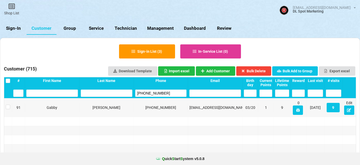
select select "25"
click at [13, 27] on link "Sign-In" at bounding box center [13, 28] width 27 height 13
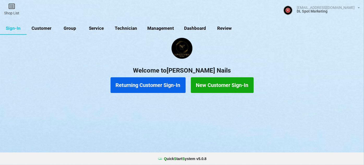
click at [50, 30] on link "Customer" at bounding box center [42, 28] width 30 height 13
select select "25"
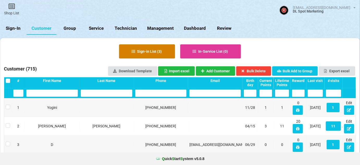
click at [157, 53] on button "Sign-in List ( 3 )" at bounding box center [147, 51] width 56 height 14
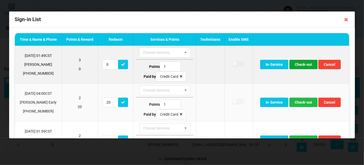
click at [307, 65] on button "Check-out" at bounding box center [303, 64] width 28 height 9
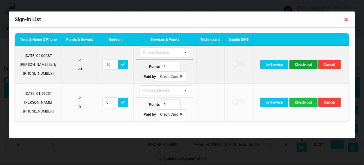
click at [301, 67] on button "Check-out" at bounding box center [303, 64] width 28 height 9
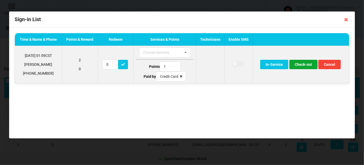
click at [302, 66] on button "Check-out" at bounding box center [303, 64] width 28 height 9
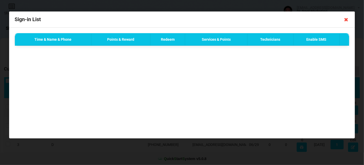
click at [347, 20] on icon at bounding box center [346, 19] width 8 height 8
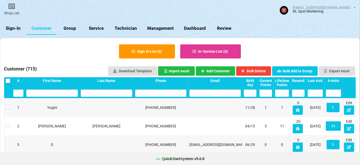
click at [314, 80] on div "Last visit" at bounding box center [315, 80] width 15 height 4
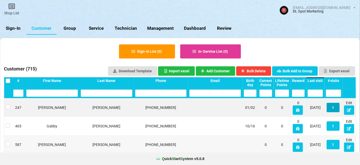
click at [333, 107] on button "1" at bounding box center [333, 107] width 13 height 9
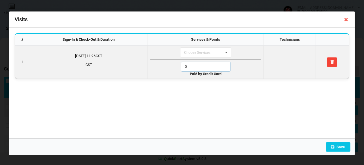
click at [194, 65] on input "0" at bounding box center [206, 67] width 50 height 10
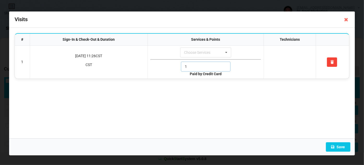
type input "1"
click at [347, 19] on icon at bounding box center [346, 19] width 8 height 8
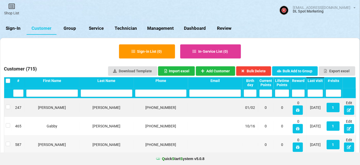
click at [318, 81] on div "Last visit" at bounding box center [315, 80] width 15 height 4
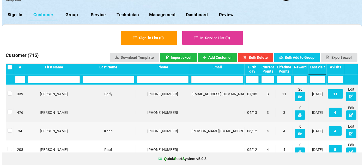
scroll to position [32, 0]
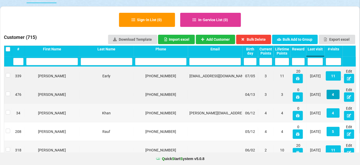
click at [334, 95] on button "4" at bounding box center [333, 94] width 13 height 9
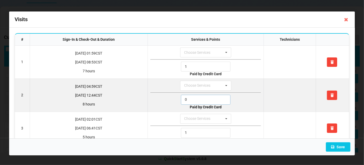
click at [197, 99] on input "0" at bounding box center [206, 100] width 50 height 10
type input "1"
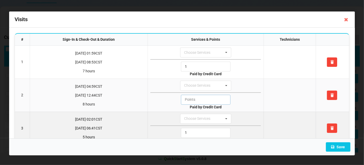
type input "0"
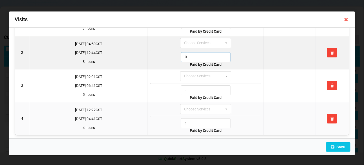
scroll to position [44, 0]
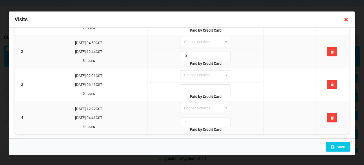
click at [345, 19] on icon at bounding box center [346, 19] width 8 height 8
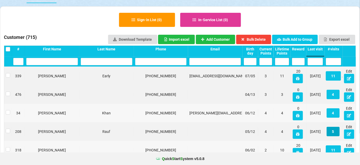
click at [333, 131] on button "5" at bounding box center [333, 131] width 13 height 9
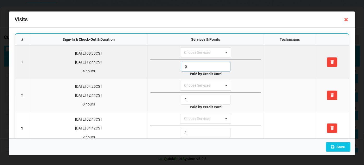
click at [196, 66] on input "0" at bounding box center [206, 67] width 50 height 10
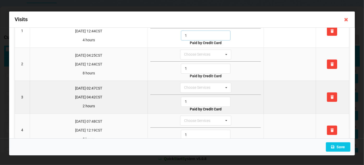
scroll to position [32, 0]
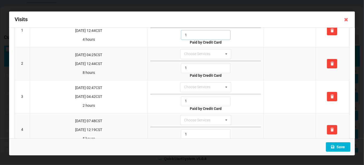
type input "1"
click at [343, 149] on button "Save" at bounding box center [338, 146] width 25 height 9
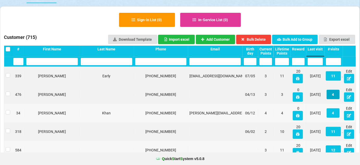
click at [333, 96] on button "4" at bounding box center [333, 94] width 13 height 9
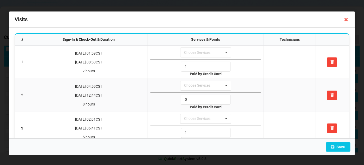
drag, startPoint x: 345, startPoint y: 20, endPoint x: 344, endPoint y: 23, distance: 3.5
click at [345, 20] on icon at bounding box center [346, 19] width 8 height 8
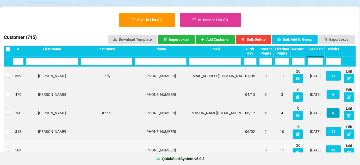
click at [333, 112] on button "4" at bounding box center [333, 112] width 13 height 9
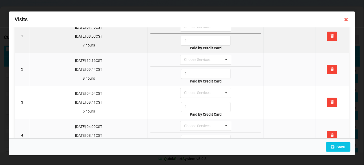
scroll to position [0, 0]
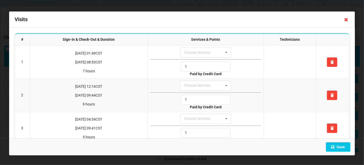
click at [347, 21] on icon at bounding box center [346, 19] width 8 height 8
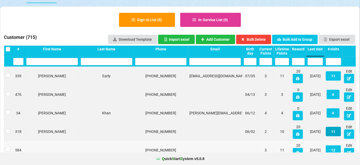
click at [334, 132] on button "11" at bounding box center [333, 131] width 15 height 9
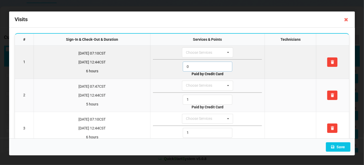
click at [191, 64] on input "0" at bounding box center [208, 67] width 50 height 10
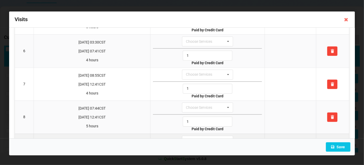
scroll to position [190, 0]
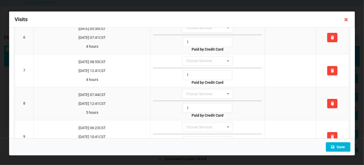
type input "1"
click at [335, 144] on button "Save" at bounding box center [338, 146] width 25 height 9
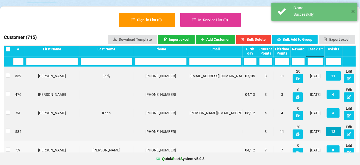
click at [334, 131] on button "12" at bounding box center [333, 131] width 15 height 9
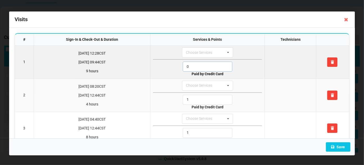
click at [204, 62] on input "0" at bounding box center [208, 67] width 50 height 10
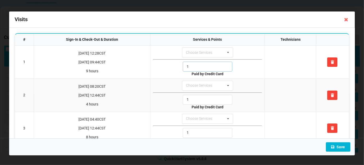
type input "1"
click at [341, 145] on button "Save" at bounding box center [338, 146] width 25 height 9
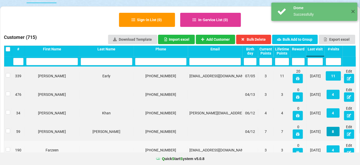
click at [334, 130] on button "8" at bounding box center [333, 131] width 13 height 9
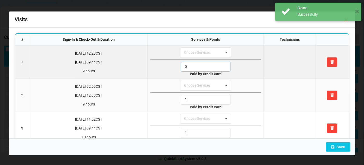
click at [192, 64] on input "0" at bounding box center [206, 67] width 50 height 10
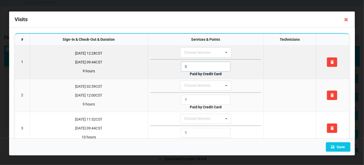
click at [192, 64] on input "0" at bounding box center [206, 67] width 50 height 10
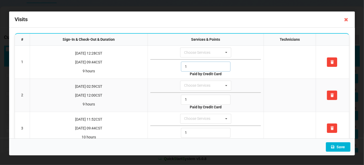
type input "1"
click at [343, 148] on button "Save" at bounding box center [338, 146] width 25 height 9
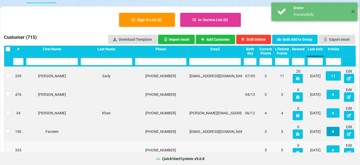
click at [333, 131] on button "4" at bounding box center [333, 131] width 13 height 9
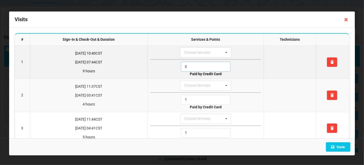
click at [203, 68] on input "0" at bounding box center [206, 67] width 50 height 10
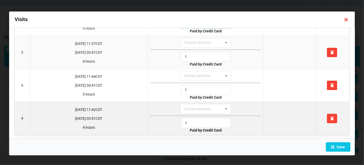
scroll to position [44, 0]
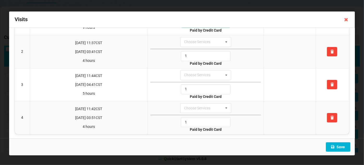
type input "1"
click at [338, 146] on button "Save" at bounding box center [338, 146] width 25 height 9
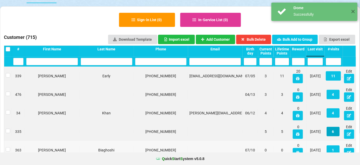
click at [334, 133] on button "6" at bounding box center [333, 131] width 13 height 9
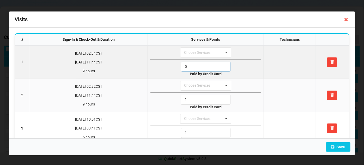
click at [199, 65] on input "0" at bounding box center [206, 67] width 50 height 10
drag, startPoint x: 199, startPoint y: 65, endPoint x: 202, endPoint y: 69, distance: 4.7
click at [199, 65] on input "0" at bounding box center [206, 67] width 50 height 10
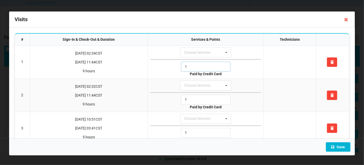
type input "1"
click at [339, 147] on button "Save" at bounding box center [338, 146] width 25 height 9
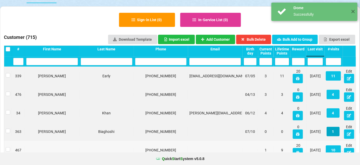
click at [335, 130] on button "1" at bounding box center [333, 131] width 13 height 9
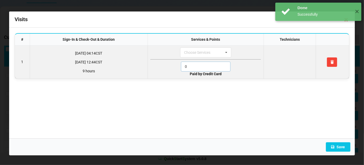
click at [192, 67] on input "0" at bounding box center [206, 67] width 50 height 10
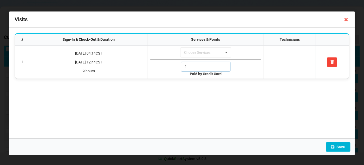
type input "1"
click at [339, 147] on button "Save" at bounding box center [338, 146] width 25 height 9
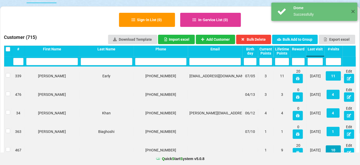
click at [335, 149] on button "10" at bounding box center [333, 149] width 15 height 9
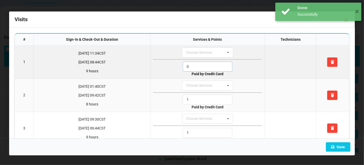
click at [200, 65] on input "0" at bounding box center [208, 67] width 50 height 10
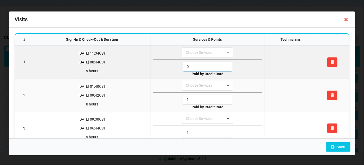
click at [200, 65] on input "0" at bounding box center [208, 67] width 50 height 10
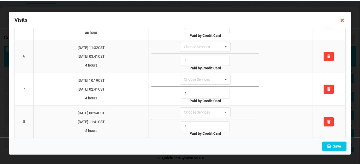
scroll to position [190, 0]
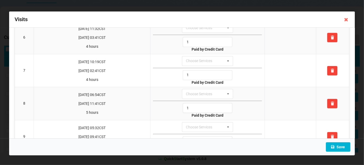
type input "1"
click at [340, 147] on button "Save" at bounding box center [338, 146] width 25 height 9
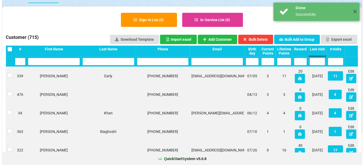
scroll to position [95, 0]
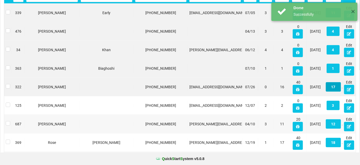
click at [336, 85] on button "17" at bounding box center [333, 86] width 15 height 9
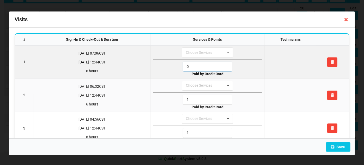
click at [193, 66] on input "0" at bounding box center [208, 67] width 50 height 10
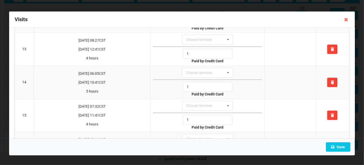
scroll to position [405, 0]
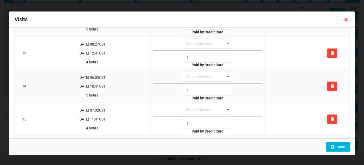
type input "1"
click at [339, 145] on button "Save" at bounding box center [338, 146] width 25 height 9
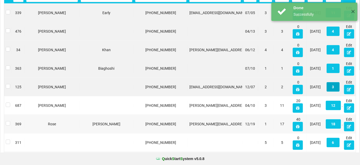
click at [332, 87] on button "3" at bounding box center [333, 86] width 13 height 9
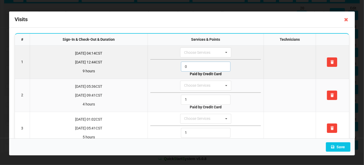
click at [198, 65] on input "0" at bounding box center [206, 67] width 50 height 10
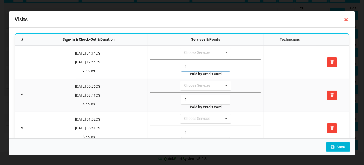
type input "1"
click at [339, 146] on button "Save" at bounding box center [338, 146] width 25 height 9
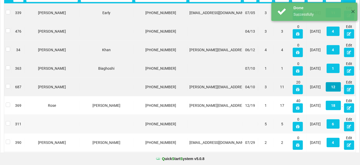
click at [332, 87] on button "12" at bounding box center [333, 86] width 15 height 9
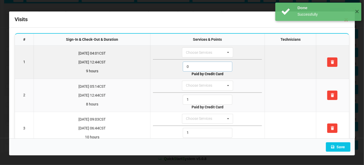
click at [193, 65] on input "0" at bounding box center [208, 67] width 50 height 10
click at [193, 65] on input "1" at bounding box center [208, 67] width 50 height 10
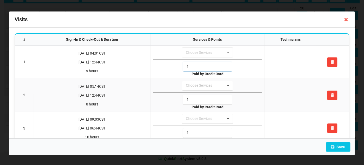
scroll to position [158, 0]
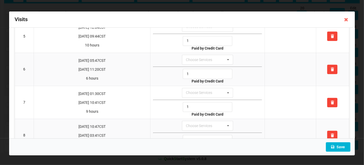
type input "1"
click at [342, 145] on button "Save" at bounding box center [338, 146] width 25 height 9
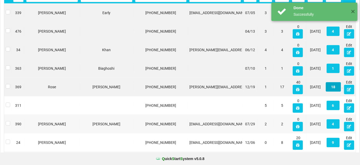
click at [332, 87] on button "18" at bounding box center [333, 86] width 15 height 9
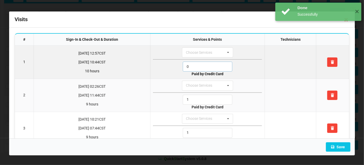
click at [205, 68] on input "0" at bounding box center [208, 67] width 50 height 10
click at [205, 68] on input "1" at bounding box center [208, 67] width 50 height 10
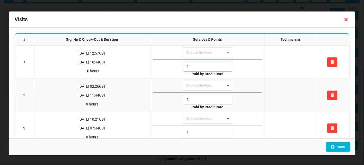
type input "1"
click at [343, 148] on button "Save" at bounding box center [338, 146] width 25 height 9
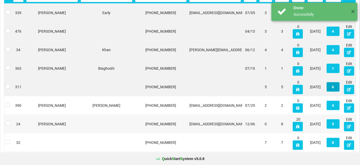
click at [332, 87] on button "6" at bounding box center [333, 86] width 13 height 9
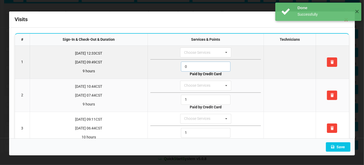
click at [212, 68] on input "0" at bounding box center [206, 67] width 50 height 10
click at [212, 68] on input "1" at bounding box center [206, 67] width 50 height 10
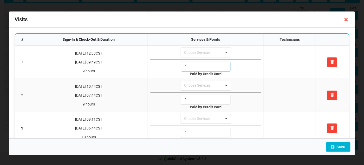
type input "1"
click at [340, 146] on button "Save" at bounding box center [338, 146] width 25 height 9
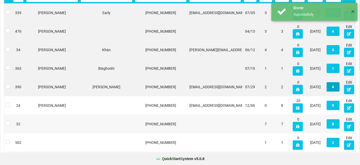
click at [335, 86] on button "4" at bounding box center [333, 86] width 13 height 9
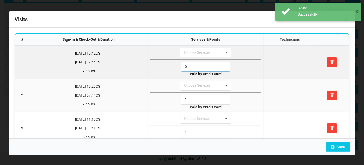
click at [200, 65] on input "0" at bounding box center [206, 67] width 50 height 10
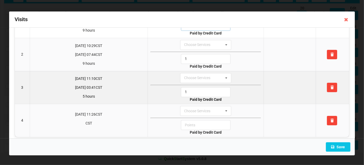
scroll to position [44, 0]
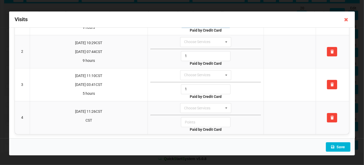
type input "1"
click at [341, 150] on button "Save" at bounding box center [338, 146] width 25 height 9
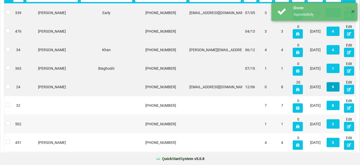
click at [334, 87] on button "9" at bounding box center [333, 86] width 13 height 9
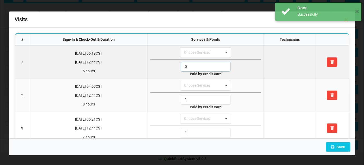
click at [193, 65] on input "0" at bounding box center [206, 67] width 50 height 10
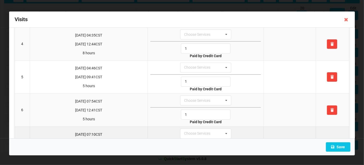
scroll to position [158, 0]
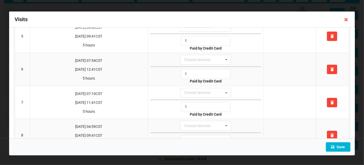
type input "1"
click at [340, 148] on button "Save" at bounding box center [338, 146] width 25 height 9
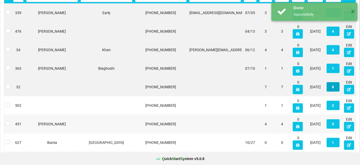
click at [334, 87] on button "8" at bounding box center [333, 86] width 13 height 9
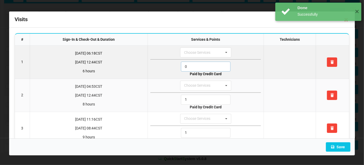
click at [197, 64] on input "0" at bounding box center [206, 67] width 50 height 10
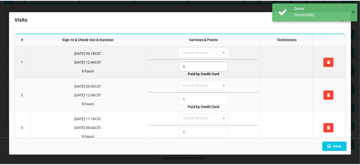
scroll to position [32, 0]
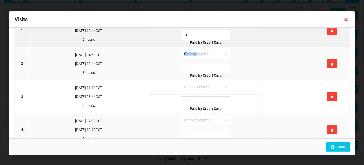
click at [197, 64] on td "Choose Services No results found. 1 Paid by Credit Card" at bounding box center [206, 63] width 116 height 33
click at [197, 33] on input "0" at bounding box center [206, 35] width 50 height 10
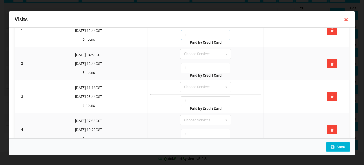
type input "1"
click at [340, 148] on button "Save" at bounding box center [338, 146] width 25 height 9
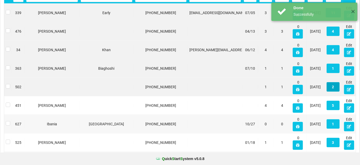
click at [333, 85] on button "2" at bounding box center [333, 86] width 13 height 9
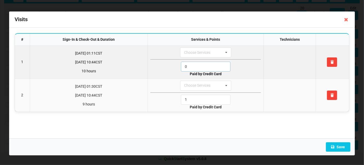
click at [191, 66] on input "0" at bounding box center [206, 67] width 50 height 10
click at [191, 66] on input "1" at bounding box center [206, 67] width 50 height 10
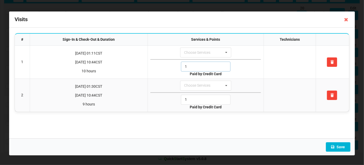
type input "1"
click at [341, 146] on button "Save" at bounding box center [338, 146] width 25 height 9
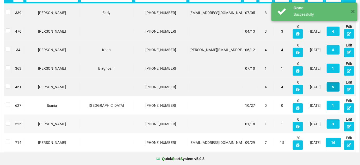
click at [334, 86] on button "5" at bounding box center [333, 86] width 13 height 9
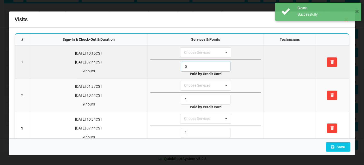
click at [200, 67] on input "0" at bounding box center [206, 67] width 50 height 10
click at [200, 67] on input "1" at bounding box center [206, 67] width 50 height 10
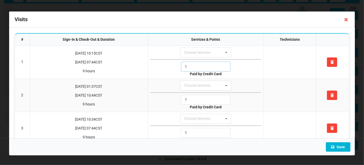
type input "1"
click at [338, 144] on button "Save" at bounding box center [338, 146] width 25 height 9
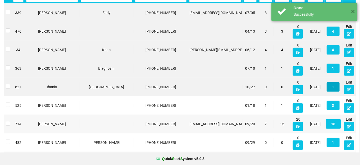
click at [332, 89] on button "1" at bounding box center [333, 86] width 13 height 9
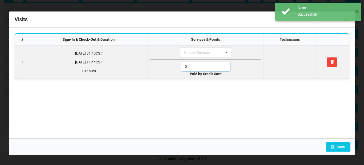
click at [202, 69] on input "0" at bounding box center [206, 67] width 50 height 10
click at [201, 69] on input "0" at bounding box center [206, 67] width 50 height 10
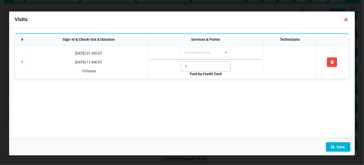
type input "1"
click at [340, 144] on button "Save" at bounding box center [338, 146] width 25 height 9
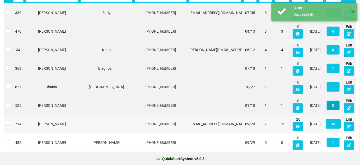
click at [333, 105] on button "3" at bounding box center [333, 105] width 13 height 9
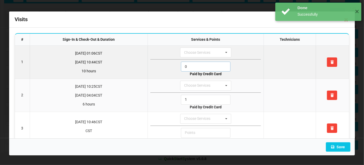
click at [189, 65] on input "0" at bounding box center [206, 67] width 50 height 10
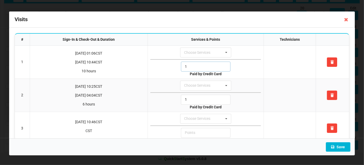
type input "1"
click at [339, 147] on button "Save" at bounding box center [338, 146] width 25 height 9
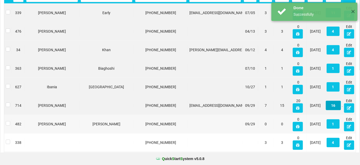
click at [331, 103] on button "16" at bounding box center [333, 105] width 15 height 9
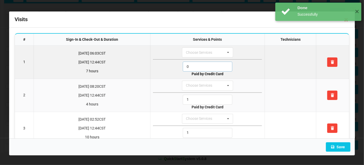
click at [204, 69] on input "0" at bounding box center [208, 67] width 50 height 10
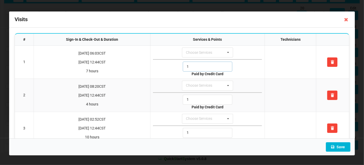
type input "1"
click at [345, 147] on button "Save" at bounding box center [338, 146] width 25 height 9
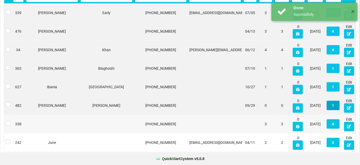
click at [335, 107] on button "1" at bounding box center [333, 105] width 13 height 9
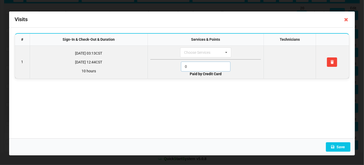
click at [204, 64] on input "0" at bounding box center [206, 67] width 50 height 10
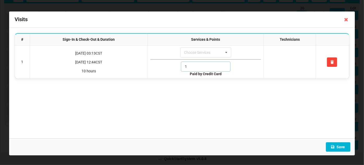
type input "1"
click at [344, 147] on button "Save" at bounding box center [338, 146] width 25 height 9
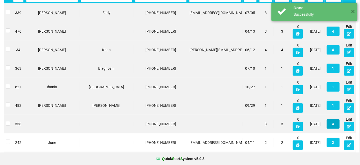
click at [334, 124] on button "4" at bounding box center [333, 123] width 13 height 9
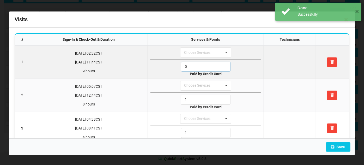
click at [206, 66] on input "0" at bounding box center [206, 67] width 50 height 10
click at [206, 66] on input "1" at bounding box center [206, 67] width 50 height 10
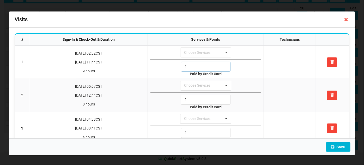
type input "1"
click at [340, 145] on button "Save" at bounding box center [338, 146] width 25 height 9
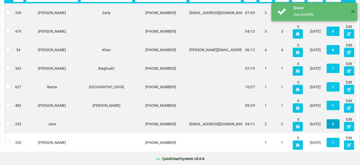
click at [336, 122] on button "2" at bounding box center [333, 123] width 13 height 9
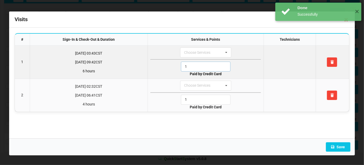
click at [211, 62] on input "1" at bounding box center [206, 67] width 50 height 10
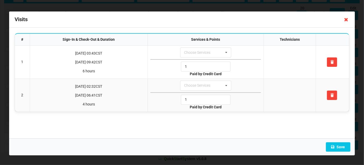
click at [347, 20] on icon at bounding box center [346, 19] width 8 height 8
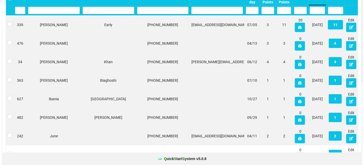
scroll to position [0, 0]
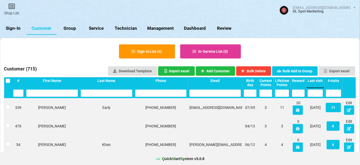
click at [16, 28] on link "Sign-In" at bounding box center [13, 28] width 27 height 13
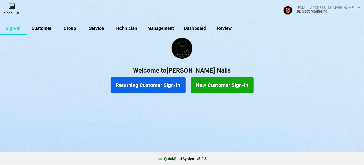
click at [11, 6] on icon at bounding box center [11, 6] width 7 height 6
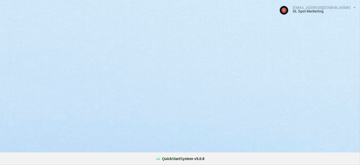
select select "25"
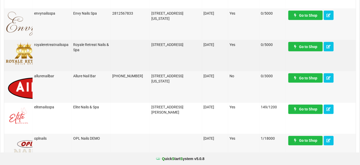
scroll to position [253, 0]
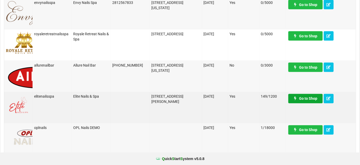
click at [311, 101] on link "Go to Shop" at bounding box center [306, 98] width 34 height 9
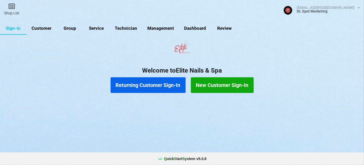
click at [40, 27] on link "Customer" at bounding box center [42, 28] width 30 height 13
select select "25"
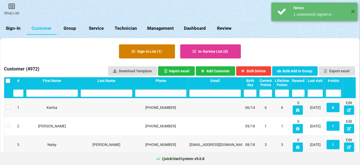
click at [148, 52] on button "Sign-in List ( 1 )" at bounding box center [147, 51] width 56 height 14
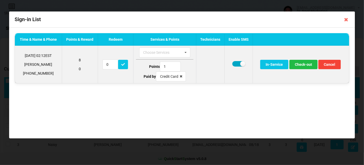
click at [239, 64] on label at bounding box center [238, 63] width 13 height 5
checkbox input "false"
click at [309, 66] on button "Check-out" at bounding box center [303, 64] width 28 height 9
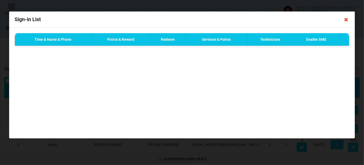
click at [347, 19] on icon at bounding box center [346, 19] width 8 height 8
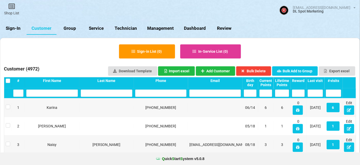
click at [15, 28] on link "Sign-In" at bounding box center [13, 28] width 27 height 13
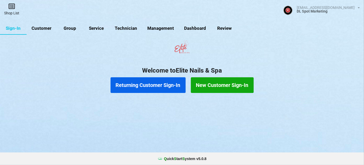
click at [13, 12] on link "Shop List" at bounding box center [11, 9] width 23 height 19
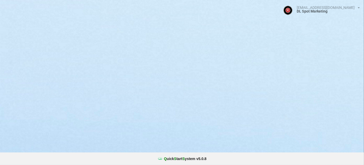
select select "25"
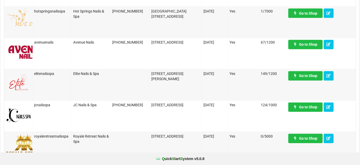
scroll to position [316, 0]
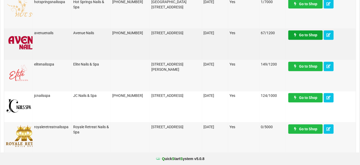
click at [306, 34] on link "Go to Shop" at bounding box center [306, 35] width 34 height 9
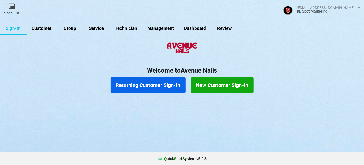
click at [45, 28] on link "Customer" at bounding box center [42, 28] width 30 height 13
select select "25"
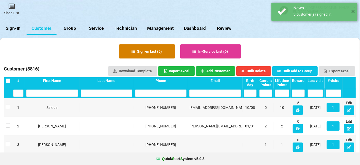
click at [171, 77] on button "Sign-in List ( 5 )" at bounding box center [175, 78] width 8 height 2
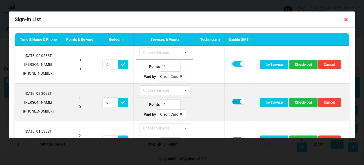
click at [232, 102] on label at bounding box center [238, 101] width 13 height 5
checkbox input "false"
click at [305, 103] on button "Check-out" at bounding box center [303, 102] width 28 height 9
click at [300, 102] on button "Check-out" at bounding box center [303, 102] width 28 height 9
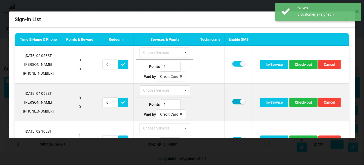
click at [235, 101] on label at bounding box center [238, 101] width 13 height 5
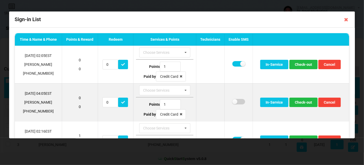
click at [235, 101] on label at bounding box center [238, 101] width 13 height 5
checkbox input "true"
click at [306, 101] on button "Check-out" at bounding box center [303, 102] width 28 height 9
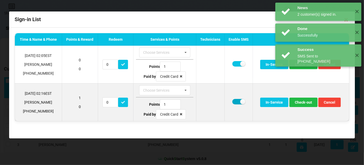
click at [236, 100] on label at bounding box center [238, 101] width 13 height 5
checkbox input "false"
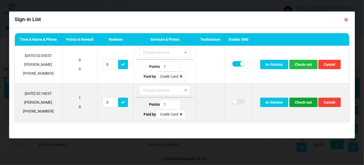
click at [307, 103] on button "Check-out" at bounding box center [303, 102] width 28 height 9
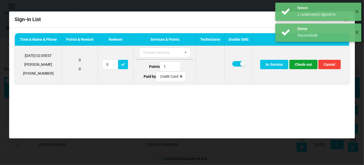
click at [307, 64] on button "Check-out" at bounding box center [303, 64] width 28 height 9
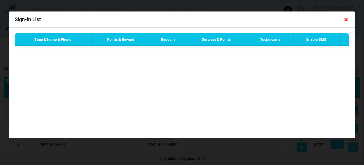
click at [346, 20] on icon at bounding box center [346, 19] width 8 height 8
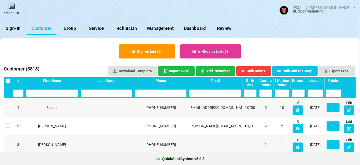
click at [41, 36] on link "Sign-In" at bounding box center [51, 41] width 21 height 10
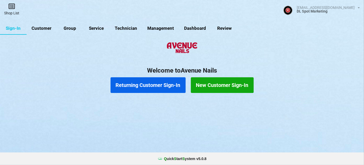
click at [63, 28] on icon at bounding box center [65, 30] width 5 height 4
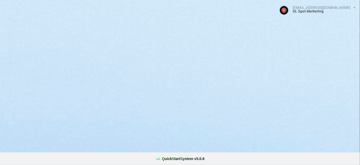
select select "25"
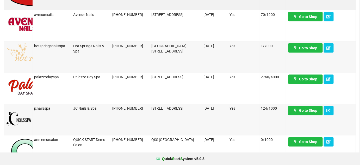
scroll to position [316, 0]
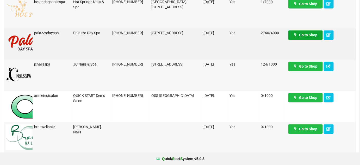
click at [301, 34] on link "Go to Shop" at bounding box center [306, 35] width 34 height 9
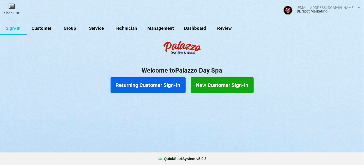
click at [42, 28] on link "Customer" at bounding box center [49, 32] width 28 height 12
select select "25"
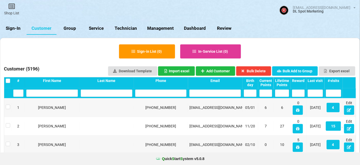
click at [82, 50] on link "Sign-In" at bounding box center [89, 53] width 14 height 7
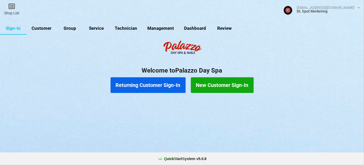
click at [46, 29] on link "Customer" at bounding box center [42, 28] width 30 height 13
select select "25"
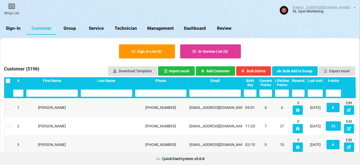
click at [13, 27] on link "Sign-In" at bounding box center [22, 32] width 25 height 12
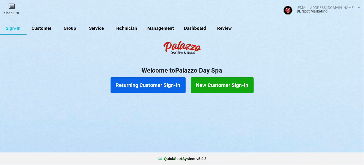
click at [94, 48] on link "Customer" at bounding box center [102, 51] width 17 height 7
select select "25"
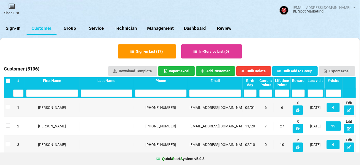
click at [149, 95] on input "text" at bounding box center [162, 92] width 47 height 7
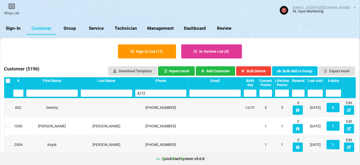
type input "4172"
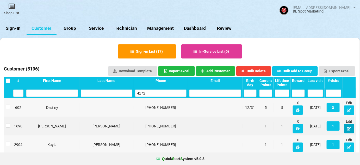
click at [209, 90] on icon at bounding box center [208, 90] width 1 height 1
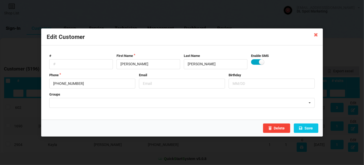
click at [256, 61] on label at bounding box center [257, 61] width 13 height 5
checkbox input "false"
click at [307, 128] on button "Save" at bounding box center [306, 127] width 25 height 9
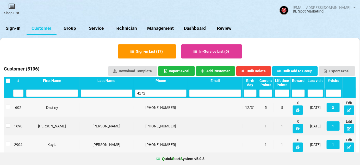
click at [158, 92] on input "4172" at bounding box center [166, 89] width 35 height 5
drag, startPoint x: 158, startPoint y: 96, endPoint x: 160, endPoint y: 87, distance: 10.0
click at [161, 89] on div "4172" at bounding box center [161, 93] width 54 height 10
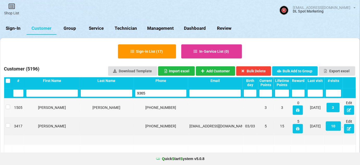
click at [157, 90] on input "9365" at bounding box center [170, 88] width 26 height 4
click at [178, 83] on input "9365" at bounding box center [179, 83] width 3 height 1
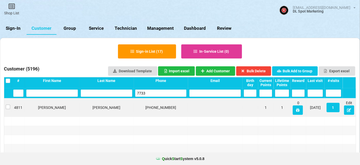
type input "7733"
click at [114, 91] on label at bounding box center [115, 91] width 2 height 0
click at [180, 82] on icon at bounding box center [180, 82] width 0 height 0
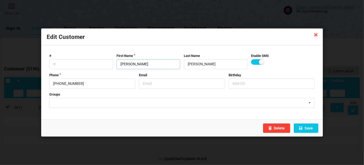
click at [153, 63] on input "[PERSON_NAME]" at bounding box center [149, 64] width 64 height 10
type input "[PERSON_NAME] - STOP"
click at [255, 63] on label at bounding box center [257, 61] width 13 height 5
checkbox input "false"
click at [312, 127] on button "Save" at bounding box center [306, 127] width 25 height 9
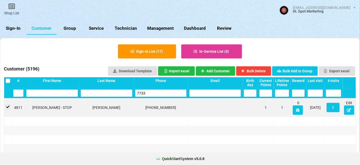
click at [137, 68] on link "Sign-In" at bounding box center [140, 69] width 7 height 3
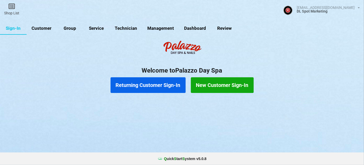
click at [52, 32] on link "Customer" at bounding box center [64, 37] width 25 height 10
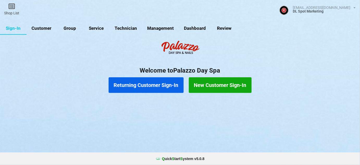
select select "25"
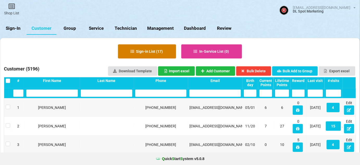
click at [147, 51] on button "Sign-in List ( 17 )" at bounding box center [147, 51] width 58 height 14
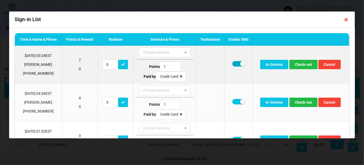
click at [235, 64] on label at bounding box center [238, 63] width 13 height 5
checkbox input "false"
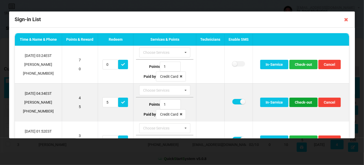
click at [301, 102] on button "Check-out" at bounding box center [303, 102] width 28 height 9
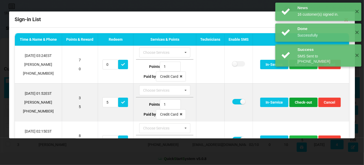
click at [301, 102] on button "Check-out" at bounding box center [303, 102] width 28 height 9
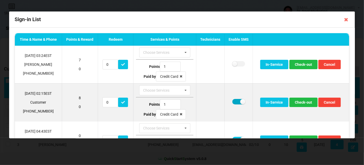
drag, startPoint x: 236, startPoint y: 100, endPoint x: 248, endPoint y: 101, distance: 12.3
click at [235, 100] on label at bounding box center [238, 101] width 13 height 5
checkbox input "false"
click at [318, 103] on button "Cancel" at bounding box center [329, 102] width 22 height 9
click at [300, 103] on button "Check-out" at bounding box center [303, 102] width 28 height 9
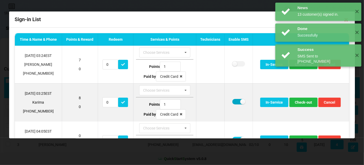
click at [234, 101] on label at bounding box center [238, 101] width 13 height 5
checkbox input "false"
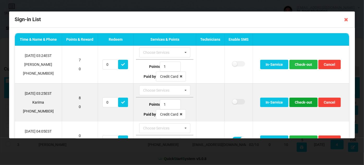
click at [295, 101] on button "Check-out" at bounding box center [303, 102] width 28 height 9
click at [297, 101] on button "Check-out" at bounding box center [303, 102] width 28 height 9
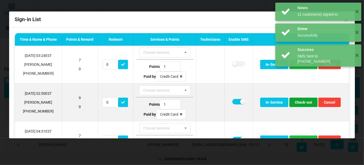
click at [295, 100] on button "Check-out" at bounding box center [303, 102] width 28 height 9
click at [295, 101] on button "Check-out" at bounding box center [303, 102] width 28 height 9
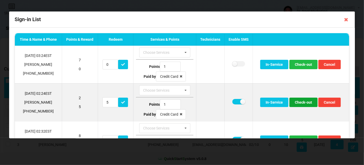
click at [296, 102] on button "Check-out" at bounding box center [303, 102] width 28 height 9
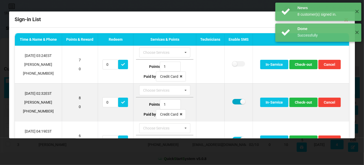
click at [234, 100] on label at bounding box center [238, 101] width 13 height 5
checkbox input "false"
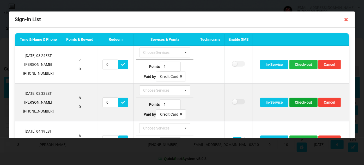
click at [300, 101] on button "Check-out" at bounding box center [303, 102] width 28 height 9
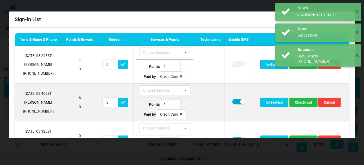
click at [235, 101] on label at bounding box center [238, 101] width 13 height 5
checkbox input "false"
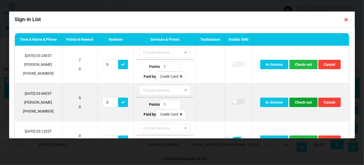
click at [297, 101] on button "Check-out" at bounding box center [303, 102] width 28 height 9
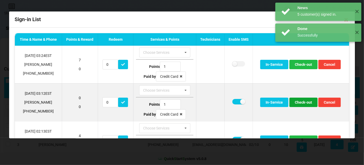
click at [297, 103] on button "Check-out" at bounding box center [303, 102] width 28 height 9
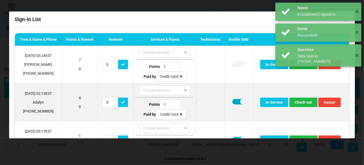
click at [237, 102] on label at bounding box center [238, 101] width 13 height 5
checkbox input "false"
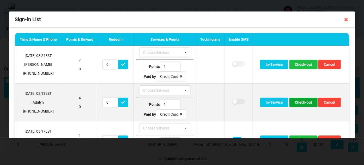
click at [296, 101] on button "Check-out" at bounding box center [303, 102] width 28 height 9
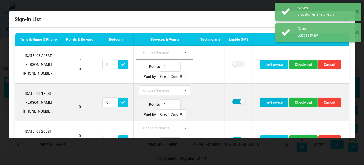
drag, startPoint x: 234, startPoint y: 100, endPoint x: 262, endPoint y: 101, distance: 27.4
click at [235, 100] on label at bounding box center [238, 101] width 13 height 5
checkbox input "false"
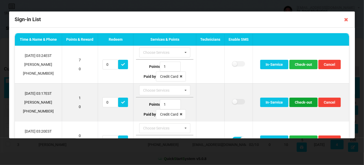
click at [299, 100] on button "Check-out" at bounding box center [303, 102] width 28 height 9
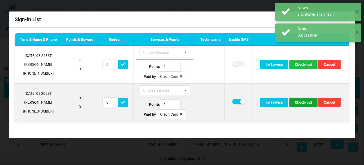
click at [301, 102] on button "Check-out" at bounding box center [303, 102] width 28 height 9
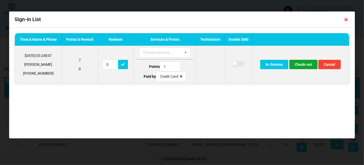
click at [306, 65] on button "Check-out" at bounding box center [303, 64] width 28 height 9
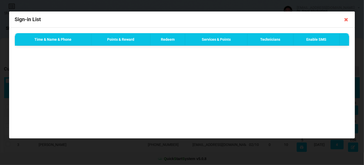
click at [346, 20] on div "Done Successfully ✕" at bounding box center [318, 12] width 86 height 18
click at [345, 20] on icon at bounding box center [346, 19] width 8 height 8
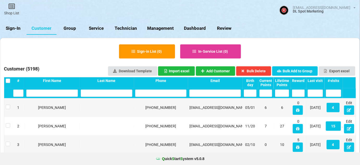
click at [148, 93] on input "text" at bounding box center [161, 92] width 52 height 7
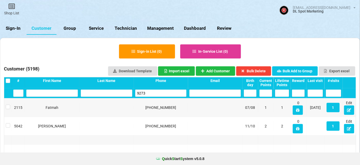
type input "9273"
click at [222, 89] on icon at bounding box center [221, 89] width 1 height 1
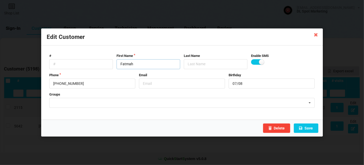
click at [148, 65] on input "Fatmah" at bounding box center [149, 64] width 64 height 10
type input "Fatmah - S"
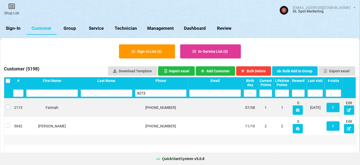
click at [178, 83] on label at bounding box center [178, 83] width 0 height 0
click at [256, 70] on button "Bulk Delete" at bounding box center [251, 71] width 34 height 9
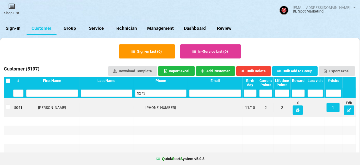
click at [153, 92] on input "9273" at bounding box center [166, 89] width 35 height 5
click at [180, 82] on input "9273" at bounding box center [180, 82] width 0 height 0
click at [169, 84] on input "text" at bounding box center [172, 83] width 6 height 1
click at [104, 94] on input "text" at bounding box center [118, 91] width 43 height 6
click at [157, 95] on input "9273" at bounding box center [161, 92] width 52 height 7
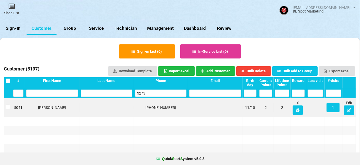
click at [178, 83] on input "9273" at bounding box center [179, 83] width 3 height 0
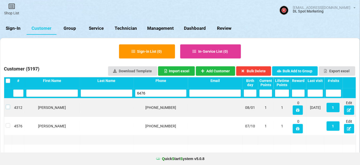
drag, startPoint x: 7, startPoint y: 106, endPoint x: 12, endPoint y: 105, distance: 4.6
click at [8, 105] on label at bounding box center [8, 105] width 4 height 0
click at [265, 70] on button "Bulk Delete" at bounding box center [253, 70] width 35 height 9
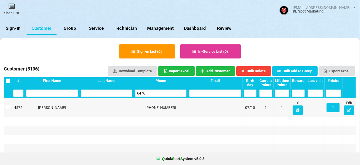
click at [159, 89] on input "6476" at bounding box center [171, 87] width 25 height 3
click at [154, 92] on input "6476" at bounding box center [168, 89] width 32 height 5
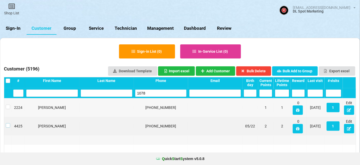
click at [7, 123] on label at bounding box center [8, 123] width 4 height 0
click at [185, 84] on icon at bounding box center [185, 84] width 0 height 0
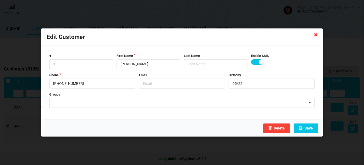
click at [318, 33] on icon at bounding box center [316, 34] width 8 height 8
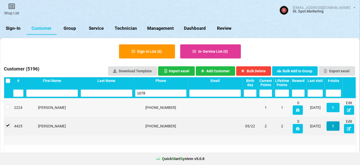
click at [190, 85] on button "1" at bounding box center [189, 85] width 1 height 1
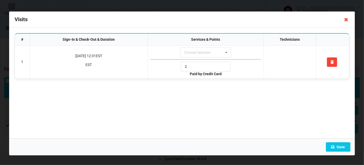
click at [345, 19] on icon at bounding box center [346, 19] width 8 height 8
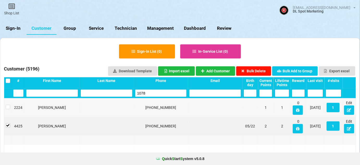
click at [252, 71] on button "Bulk Delete" at bounding box center [253, 70] width 35 height 9
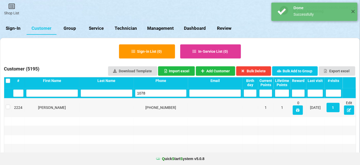
click at [154, 93] on input "1078" at bounding box center [166, 90] width 38 height 5
click at [154, 92] on input "1078" at bounding box center [166, 89] width 35 height 5
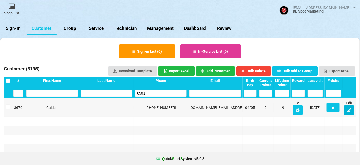
type input "8501"
click at [185, 83] on icon at bounding box center [185, 83] width 0 height 0
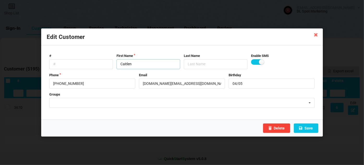
click at [144, 65] on input "Caitlen" at bounding box center [149, 64] width 64 height 10
type input "Caitlen - STOP"
drag, startPoint x: 257, startPoint y: 62, endPoint x: 255, endPoint y: 71, distance: 8.7
click at [257, 62] on label at bounding box center [257, 61] width 13 height 5
checkbox input "false"
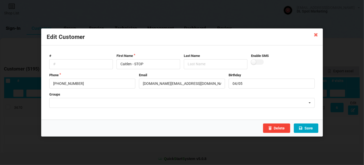
click at [307, 127] on button "Save" at bounding box center [306, 127] width 25 height 9
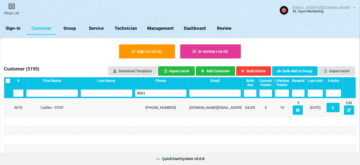
click at [149, 95] on input "8501" at bounding box center [161, 92] width 52 height 7
drag, startPoint x: 149, startPoint y: 96, endPoint x: 152, endPoint y: 93, distance: 4.2
click at [180, 82] on input "8501" at bounding box center [180, 82] width 0 height 0
click at [7, 105] on label at bounding box center [8, 105] width 4 height 0
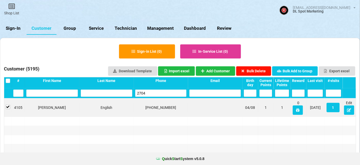
click at [261, 70] on button "Bulk Delete" at bounding box center [253, 70] width 35 height 9
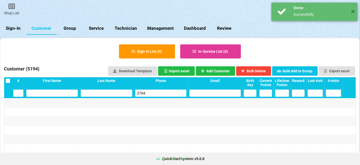
click at [161, 90] on input "2704" at bounding box center [161, 92] width 52 height 7
click at [161, 90] on input "2704" at bounding box center [161, 92] width 51 height 7
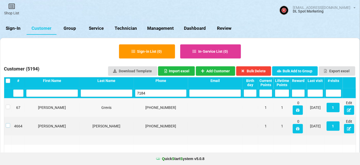
click at [23, 119] on label at bounding box center [25, 119] width 4 height 0
click at [184, 82] on button "Bulk Delete" at bounding box center [182, 82] width 1 height 0
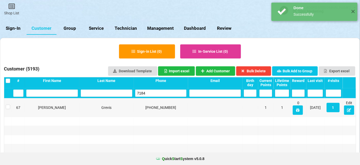
click at [176, 83] on input "7184" at bounding box center [178, 83] width 5 height 1
click at [159, 89] on input "7184" at bounding box center [171, 87] width 25 height 3
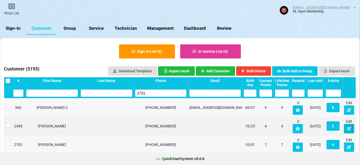
type input "2731"
click at [262, 105] on icon at bounding box center [261, 105] width 2 height 2
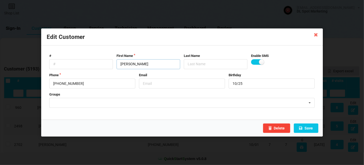
drag, startPoint x: 146, startPoint y: 66, endPoint x: 0, endPoint y: 53, distance: 146.6
click at [0, 60] on div "Edit Customer # First Name [PERSON_NAME] Last Name Enable SMS Phone [PHONE_NUMB…" at bounding box center [182, 82] width 364 height 165
type input "Liza - LANDLINE"
click at [256, 63] on label at bounding box center [257, 61] width 13 height 5
checkbox input "false"
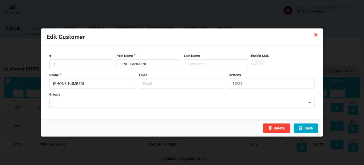
click at [310, 128] on button "Save" at bounding box center [306, 127] width 25 height 9
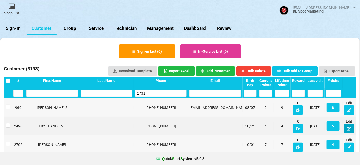
click at [351, 128] on icon at bounding box center [349, 128] width 4 height 3
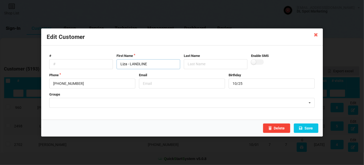
click at [142, 63] on input "Liza - LANDLINE" at bounding box center [149, 64] width 64 height 10
type input "[PERSON_NAME]"
click at [198, 64] on input "text" at bounding box center [216, 64] width 64 height 10
click at [162, 85] on input "text" at bounding box center [182, 83] width 86 height 10
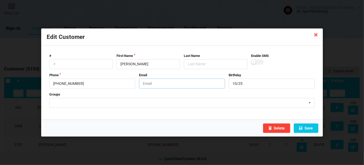
paste input "LANDLINE"
type input "LANDLINE"
click at [306, 129] on button "Save" at bounding box center [306, 127] width 25 height 9
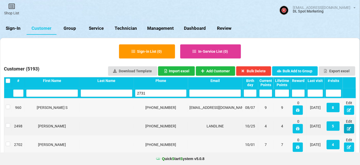
click at [241, 99] on icon at bounding box center [240, 98] width 2 height 1
click at [157, 92] on input "2731" at bounding box center [161, 92] width 52 height 7
click at [175, 84] on input "2731" at bounding box center [178, 83] width 7 height 1
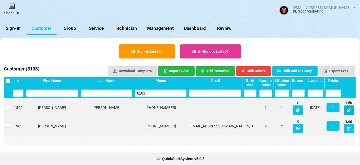
type input "8181"
click at [351, 110] on icon at bounding box center [349, 109] width 4 height 3
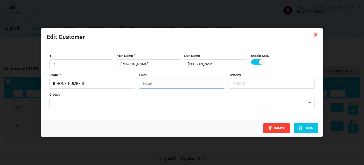
click at [152, 83] on input "text" at bounding box center [182, 83] width 86 height 10
click at [149, 82] on input "LANLINE" at bounding box center [182, 83] width 86 height 10
drag, startPoint x: 163, startPoint y: 83, endPoint x: 135, endPoint y: 88, distance: 28.2
click at [135, 88] on div "Phone [PHONE_NUMBER] Email LANDLINE Birthday" at bounding box center [181, 81] width 269 height 16
type input "LANDLINE"
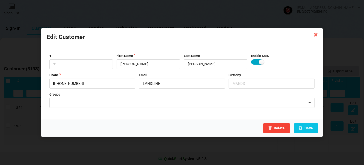
click at [256, 64] on label at bounding box center [257, 61] width 13 height 5
checkbox input "false"
click at [308, 128] on button "Save" at bounding box center [306, 127] width 25 height 9
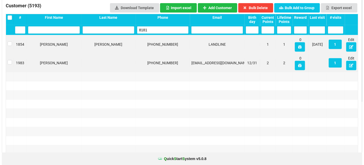
scroll to position [32, 0]
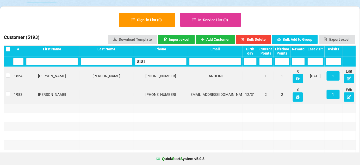
click at [167, 57] on div "8181" at bounding box center [161, 62] width 54 height 10
click at [180, 82] on div "8181" at bounding box center [180, 82] width 0 height 0
click at [163, 62] on input "8181" at bounding box center [163, 60] width 43 height 6
click at [163, 62] on input "8181" at bounding box center [161, 61] width 52 height 7
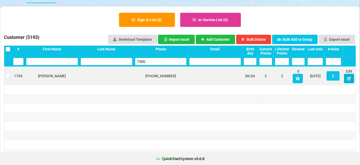
type input "7300"
click at [193, 84] on icon at bounding box center [193, 84] width 0 height 0
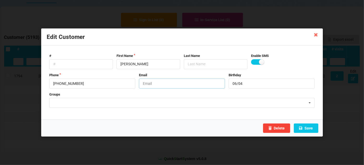
click at [150, 84] on input "text" at bounding box center [182, 83] width 86 height 10
paste input "LANDLINE"
type input "LANDLINE"
click at [253, 61] on label at bounding box center [257, 61] width 13 height 5
checkbox input "false"
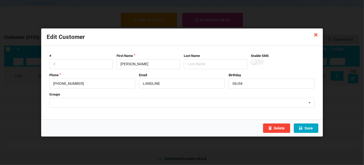
click at [309, 129] on button "Save" at bounding box center [306, 127] width 25 height 9
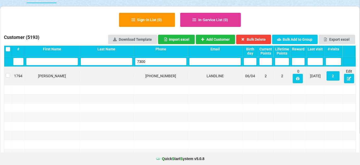
click at [159, 58] on input "7300" at bounding box center [171, 55] width 25 height 3
click at [167, 83] on input "7300" at bounding box center [174, 84] width 15 height 2
type input "4025"
click at [350, 78] on icon at bounding box center [349, 78] width 4 height 3
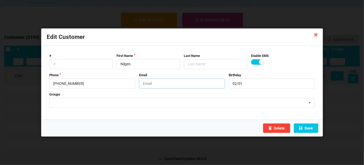
click at [150, 81] on input "text" at bounding box center [182, 83] width 86 height 10
paste input "LANDLINE"
type input "LANDLINE"
click at [260, 59] on div "Enable SMS" at bounding box center [282, 61] width 67 height 16
click at [254, 64] on label at bounding box center [257, 61] width 13 height 5
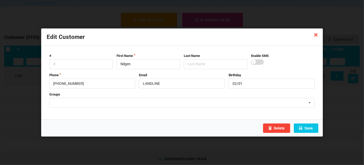
checkbox input "false"
click at [307, 130] on button "Save" at bounding box center [306, 127] width 25 height 9
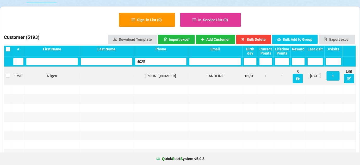
click at [150, 59] on input "4025" at bounding box center [167, 58] width 34 height 5
click at [152, 59] on input "4025" at bounding box center [168, 57] width 32 height 5
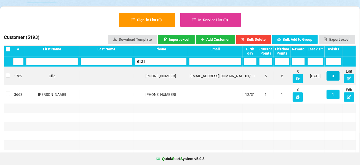
type input "6131"
click at [200, 85] on button "3" at bounding box center [199, 85] width 2 height 1
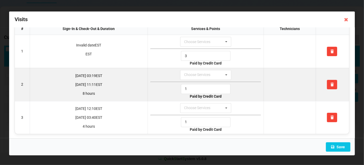
scroll to position [11, 0]
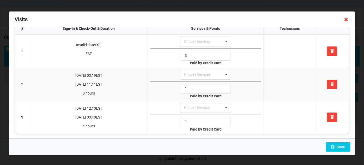
click at [347, 19] on icon at bounding box center [346, 19] width 8 height 8
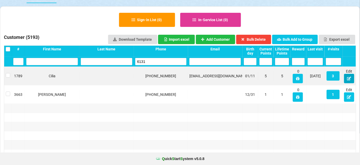
click at [180, 82] on icon at bounding box center [180, 82] width 0 height 0
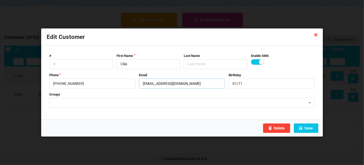
click at [144, 83] on input "[EMAIL_ADDRESS][DOMAIN_NAME]" at bounding box center [182, 83] width 86 height 10
paste input "LANDLINE"
type input "[EMAIL_ADDRESS][DOMAIN_NAME]"
click at [257, 62] on label at bounding box center [257, 61] width 13 height 5
checkbox input "false"
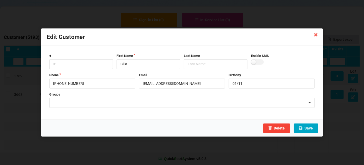
click at [306, 126] on button "Save" at bounding box center [306, 127] width 25 height 9
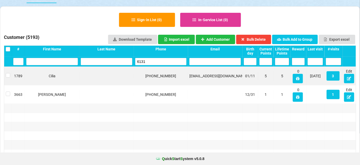
click at [180, 82] on input "6131" at bounding box center [180, 82] width 0 height 0
click at [180, 82] on input "6131" at bounding box center [180, 82] width 1 height 0
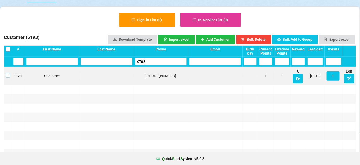
click at [108, 60] on label at bounding box center [109, 60] width 2 height 0
click at [253, 38] on button "Bulk Delete" at bounding box center [249, 40] width 33 height 9
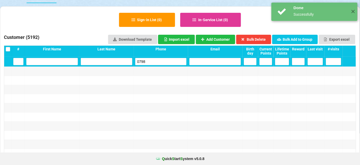
click at [151, 89] on input "0798" at bounding box center [161, 92] width 51 height 7
click at [151, 89] on input "0798" at bounding box center [161, 92] width 52 height 7
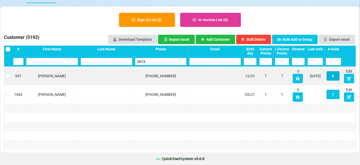
type input "2674"
click at [204, 86] on button "8" at bounding box center [203, 86] width 2 height 1
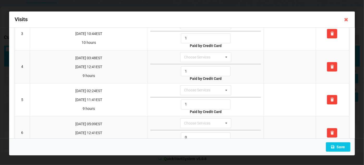
scroll to position [95, 0]
drag, startPoint x: 347, startPoint y: 19, endPoint x: 345, endPoint y: 27, distance: 8.3
click at [347, 19] on icon at bounding box center [346, 19] width 8 height 8
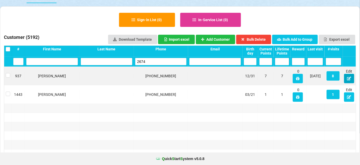
click at [298, 71] on icon at bounding box center [296, 70] width 3 height 2
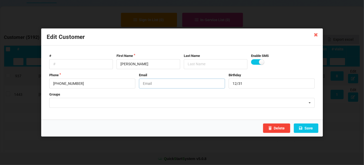
click at [173, 81] on input "text" at bounding box center [182, 83] width 86 height 10
type input "BLOCK"
click at [256, 61] on label at bounding box center [257, 61] width 13 height 5
checkbox input "false"
click at [309, 130] on button "Save" at bounding box center [306, 127] width 25 height 9
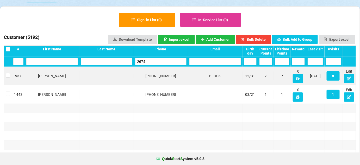
click at [175, 83] on input "2674" at bounding box center [178, 83] width 7 height 1
click at [148, 61] on input "2674" at bounding box center [161, 61] width 52 height 7
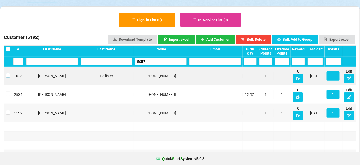
click at [8, 73] on label at bounding box center [8, 73] width 4 height 0
click at [261, 37] on button "Bulk Delete" at bounding box center [253, 39] width 35 height 9
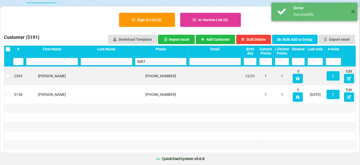
click at [156, 61] on input "5057" at bounding box center [161, 61] width 52 height 7
click at [156, 59] on input "5057" at bounding box center [170, 57] width 28 height 4
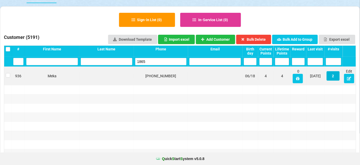
type input "1865"
click at [237, 76] on button "2" at bounding box center [234, 73] width 5 height 3
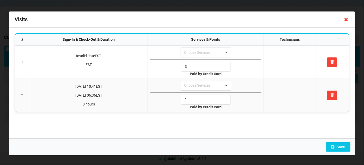
click at [346, 18] on icon at bounding box center [346, 19] width 8 height 8
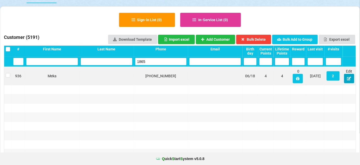
click at [231, 89] on icon at bounding box center [230, 89] width 1 height 1
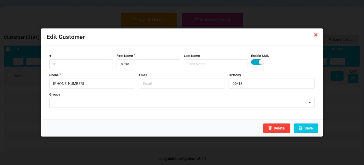
click at [257, 63] on label at bounding box center [257, 61] width 13 height 5
checkbox input "false"
click at [164, 85] on input "text" at bounding box center [182, 83] width 86 height 10
type input "BLOCK"
click at [310, 127] on button "Save" at bounding box center [306, 127] width 25 height 9
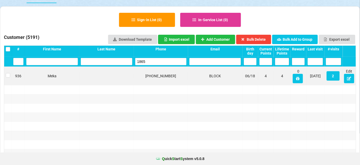
click at [149, 58] on input "1865" at bounding box center [161, 61] width 52 height 7
click at [150, 59] on input "1865" at bounding box center [161, 61] width 52 height 7
click at [159, 58] on input "1865" at bounding box center [171, 55] width 25 height 3
type input "9558"
click at [346, 107] on icon at bounding box center [344, 108] width 4 height 3
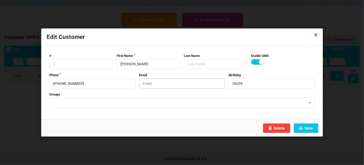
click at [159, 84] on input "text" at bounding box center [182, 83] width 86 height 10
type input "BLOCK"
click at [254, 61] on label at bounding box center [257, 61] width 13 height 5
checkbox input "false"
click at [311, 126] on button "Save" at bounding box center [306, 127] width 25 height 9
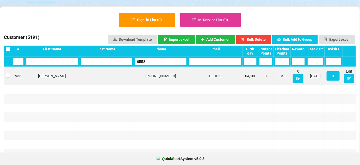
click at [149, 62] on input "9558" at bounding box center [165, 59] width 40 height 6
click at [169, 84] on input "9558" at bounding box center [175, 85] width 13 height 2
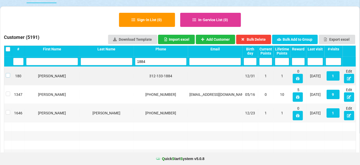
click at [8, 105] on label at bounding box center [8, 105] width 4 height 0
click at [192, 80] on button "Bulk Delete" at bounding box center [189, 80] width 4 height 1
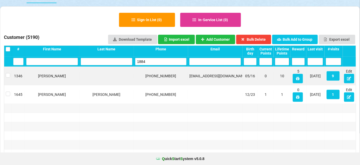
click at [162, 88] on input "1884" at bounding box center [163, 91] width 43 height 6
click at [162, 64] on input "1884" at bounding box center [161, 61] width 52 height 7
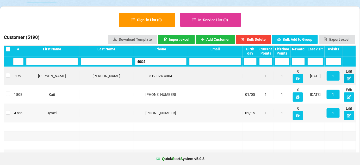
type input "4904"
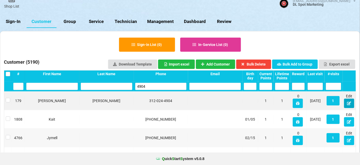
click at [349, 101] on icon at bounding box center [347, 102] width 4 height 3
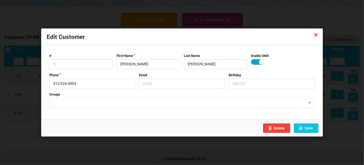
click at [257, 63] on label at bounding box center [257, 61] width 13 height 5
checkbox input "false"
click at [187, 81] on input "text" at bounding box center [182, 83] width 86 height 10
type input "INVALID"
click at [308, 130] on button "Save" at bounding box center [306, 127] width 25 height 9
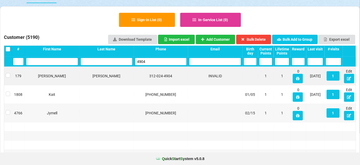
click at [158, 60] on input "4904" at bounding box center [161, 61] width 52 height 7
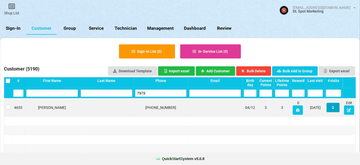
click at [333, 103] on button "2" at bounding box center [333, 107] width 13 height 9
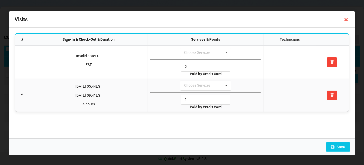
click at [345, 19] on icon at bounding box center [346, 19] width 8 height 8
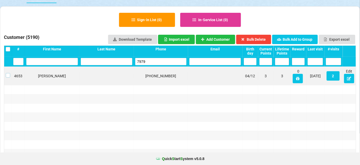
click at [125, 82] on label at bounding box center [125, 82] width 1 height 0
click at [253, 67] on button "Bulk Delete" at bounding box center [249, 71] width 33 height 9
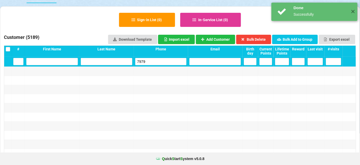
click at [155, 64] on input "7979" at bounding box center [161, 61] width 52 height 7
click at [180, 82] on input "7979" at bounding box center [180, 82] width 0 height 0
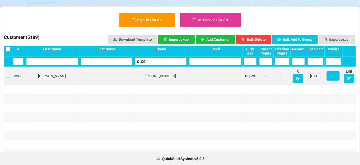
click at [6, 73] on label at bounding box center [8, 73] width 4 height 0
click at [207, 76] on button "Bulk Delete" at bounding box center [202, 77] width 10 height 3
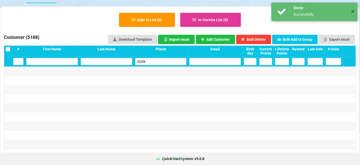
click at [171, 84] on input "0109" at bounding box center [176, 85] width 11 height 2
click at [155, 60] on input "0109" at bounding box center [161, 61] width 52 height 7
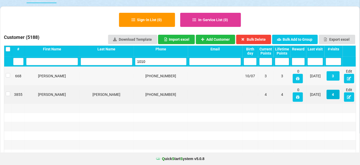
type input "1010"
click at [257, 74] on button "4" at bounding box center [253, 71] width 6 height 4
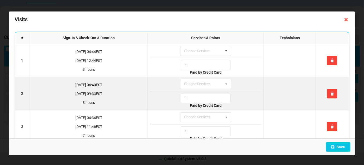
scroll to position [0, 0]
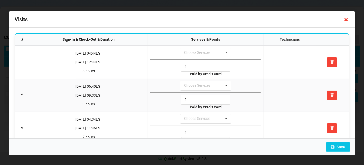
click at [345, 19] on icon at bounding box center [346, 19] width 8 height 8
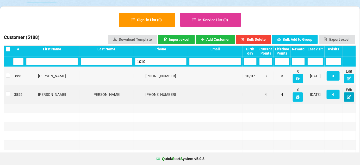
click at [349, 97] on icon at bounding box center [346, 95] width 4 height 3
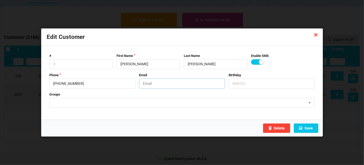
click at [170, 84] on input "text" at bounding box center [182, 83] width 86 height 10
type input "STOP"
click at [254, 63] on label at bounding box center [257, 61] width 13 height 5
checkbox input "false"
click at [308, 128] on button "Save" at bounding box center [306, 127] width 25 height 9
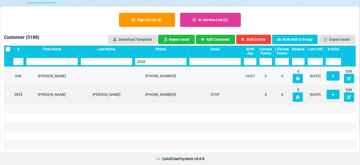
click at [162, 64] on input "1010" at bounding box center [161, 61] width 52 height 7
click at [162, 61] on input "1010" at bounding box center [166, 58] width 37 height 5
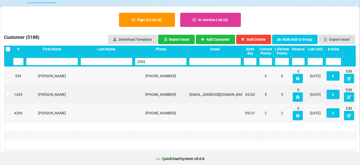
type input "1031"
click at [333, 95] on button "2" at bounding box center [333, 94] width 13 height 9
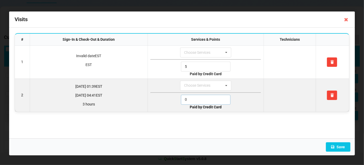
click at [197, 96] on input "0" at bounding box center [206, 100] width 50 height 10
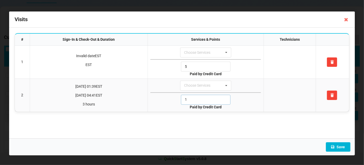
type input "1"
click at [345, 149] on button "Save" at bounding box center [338, 146] width 25 height 9
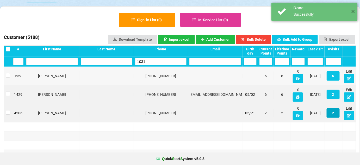
click at [326, 112] on button "2" at bounding box center [320, 107] width 12 height 9
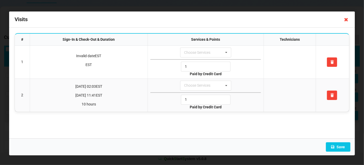
click at [347, 20] on icon at bounding box center [346, 19] width 8 height 8
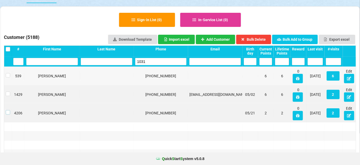
click at [7, 110] on label at bounding box center [8, 110] width 4 height 0
click at [253, 66] on button "Bulk Delete" at bounding box center [253, 70] width 35 height 9
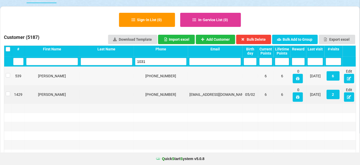
click at [154, 64] on input "1031" at bounding box center [161, 61] width 52 height 7
click at [154, 64] on input "1031" at bounding box center [161, 61] width 50 height 7
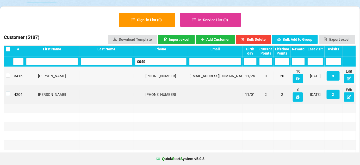
click at [7, 92] on label at bounding box center [8, 92] width 4 height 0
click at [243, 40] on button "Bulk Delete" at bounding box center [231, 43] width 24 height 7
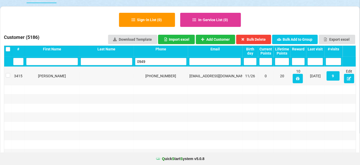
click at [168, 61] on input "0949" at bounding box center [161, 61] width 52 height 7
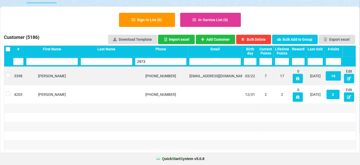
drag, startPoint x: 169, startPoint y: 68, endPoint x: 170, endPoint y: 72, distance: 4.2
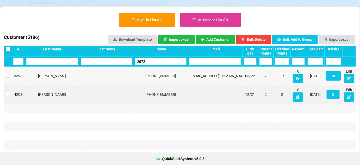
click at [10, 92] on label at bounding box center [8, 92] width 4 height 0
click at [259, 38] on button "Bulk Delete" at bounding box center [251, 39] width 34 height 9
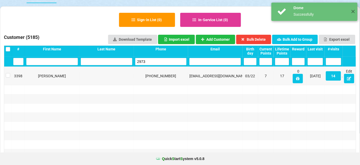
click at [144, 62] on input "2973" at bounding box center [161, 61] width 52 height 7
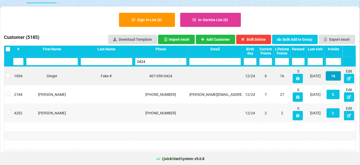
click at [183, 83] on button "16" at bounding box center [183, 83] width 0 height 0
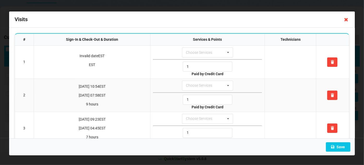
click at [346, 21] on icon at bounding box center [346, 19] width 8 height 8
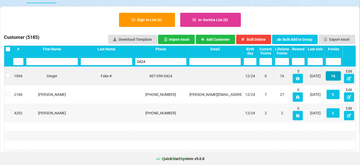
click at [336, 76] on button "16" at bounding box center [333, 75] width 15 height 9
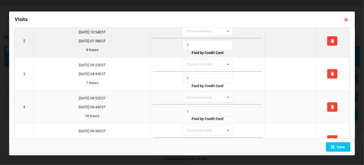
scroll to position [63, 0]
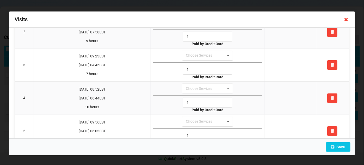
click at [348, 19] on icon at bounding box center [346, 19] width 8 height 8
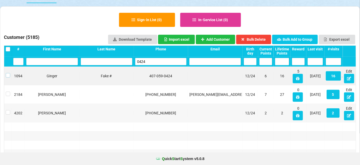
drag, startPoint x: 8, startPoint y: 74, endPoint x: 11, endPoint y: 75, distance: 2.9
click at [8, 73] on label at bounding box center [8, 73] width 4 height 0
click at [258, 38] on button "Bulk Delete" at bounding box center [253, 39] width 35 height 9
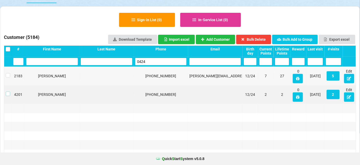
click at [147, 90] on label at bounding box center [147, 90] width 1 height 0
click at [235, 41] on button "Bulk Delete" at bounding box center [224, 44] width 21 height 6
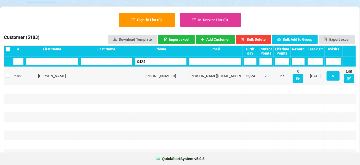
click at [179, 83] on input "0424" at bounding box center [179, 83] width 1 height 0
click at [150, 61] on input "0424" at bounding box center [161, 61] width 52 height 7
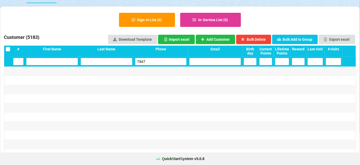
click at [152, 60] on input "7947" at bounding box center [161, 61] width 49 height 7
click at [152, 60] on input "7947" at bounding box center [161, 61] width 52 height 7
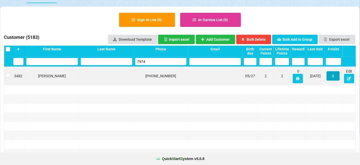
click at [200, 85] on button "2" at bounding box center [199, 85] width 2 height 1
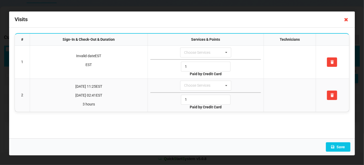
click at [346, 19] on icon at bounding box center [346, 19] width 8 height 8
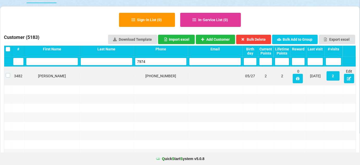
click at [8, 73] on label at bounding box center [8, 73] width 4 height 0
click at [262, 40] on button "Bulk Delete" at bounding box center [253, 39] width 35 height 9
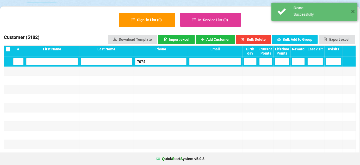
click at [165, 63] on input "7974" at bounding box center [161, 61] width 52 height 7
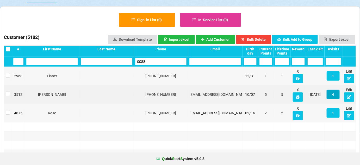
click at [307, 113] on button "4" at bounding box center [301, 117] width 10 height 8
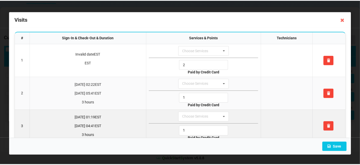
scroll to position [0, 0]
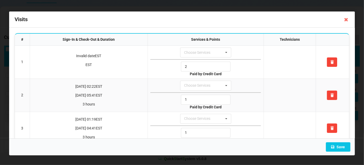
click at [346, 19] on icon at bounding box center [346, 19] width 8 height 8
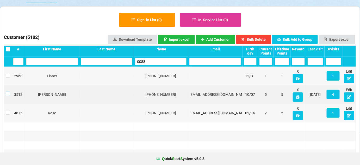
click at [6, 92] on label at bounding box center [8, 92] width 4 height 0
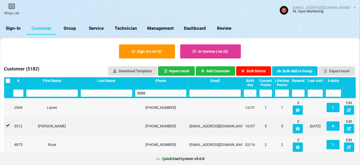
click at [262, 66] on button "Bulk Delete" at bounding box center [253, 70] width 35 height 9
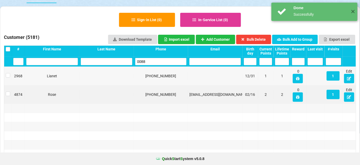
click at [166, 85] on input "0088" at bounding box center [174, 86] width 16 height 2
click at [163, 64] on input "0088" at bounding box center [161, 61] width 52 height 7
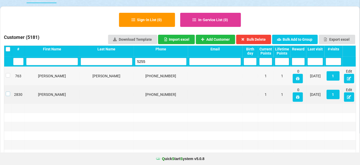
click at [8, 92] on label at bounding box center [8, 92] width 4 height 0
click at [202, 78] on button "Bulk Delete" at bounding box center [198, 79] width 9 height 2
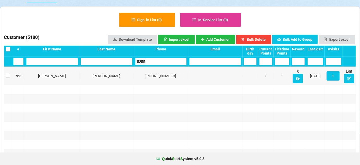
click at [153, 62] on input "5255" at bounding box center [161, 61] width 52 height 7
click at [163, 85] on input "5255" at bounding box center [173, 86] width 20 height 3
click at [54, 67] on label at bounding box center [55, 67] width 3 height 0
click at [209, 77] on button "Bulk Delete" at bounding box center [203, 78] width 11 height 3
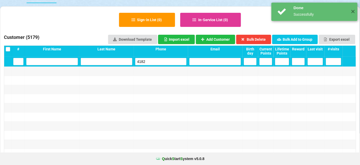
click at [163, 62] on input "4182" at bounding box center [161, 61] width 52 height 7
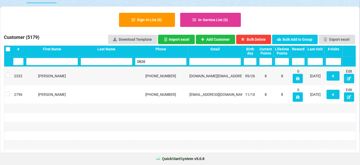
type input "0826"
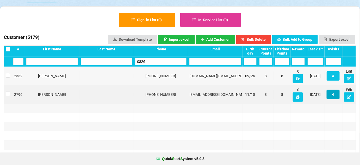
click at [334, 95] on button "4" at bounding box center [333, 94] width 13 height 9
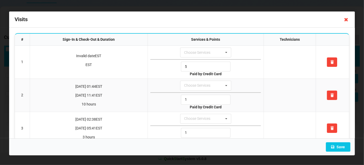
drag, startPoint x: 345, startPoint y: 19, endPoint x: 346, endPoint y: 33, distance: 14.6
click at [345, 19] on icon at bounding box center [346, 19] width 8 height 8
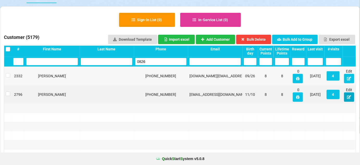
click at [349, 98] on icon at bounding box center [349, 96] width 4 height 3
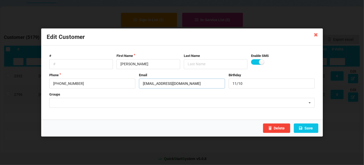
click at [143, 84] on input "[EMAIL_ADDRESS][DOMAIN_NAME]" at bounding box center [182, 83] width 86 height 10
type input "[EMAIL_ADDRESS][DOMAIN_NAME]"
click at [257, 63] on label at bounding box center [257, 61] width 13 height 5
checkbox input "false"
click at [311, 128] on button "Save" at bounding box center [306, 127] width 25 height 9
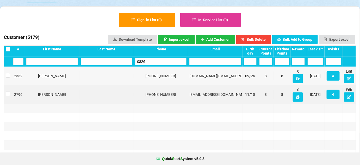
click at [158, 63] on input "0826" at bounding box center [161, 61] width 52 height 7
click at [158, 59] on input "0826" at bounding box center [168, 57] width 31 height 4
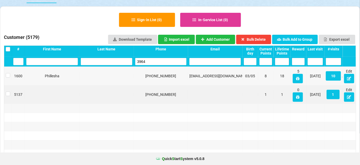
type input "3964"
click at [335, 76] on button "10" at bounding box center [333, 75] width 15 height 9
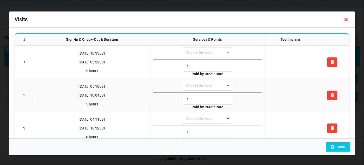
click at [345, 20] on icon at bounding box center [346, 19] width 8 height 8
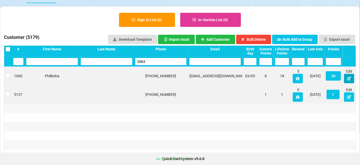
click at [222, 89] on icon at bounding box center [221, 89] width 1 height 1
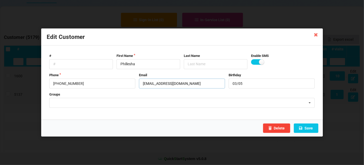
click at [143, 84] on input "[EMAIL_ADDRESS][DOMAIN_NAME]" at bounding box center [182, 83] width 86 height 10
type input "STOP-[EMAIL_ADDRESS][DOMAIN_NAME]"
click at [256, 61] on label at bounding box center [257, 61] width 13 height 5
checkbox input "false"
click at [311, 130] on button "Save" at bounding box center [306, 127] width 25 height 9
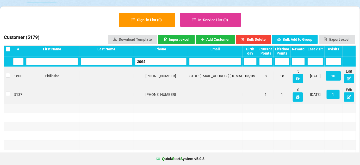
click at [149, 61] on input "3964" at bounding box center [161, 61] width 52 height 7
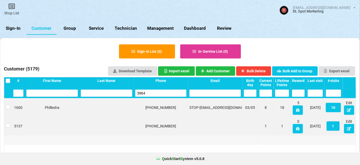
click at [149, 89] on input "3964" at bounding box center [161, 92] width 52 height 7
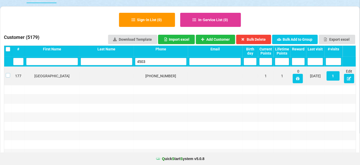
click at [9, 73] on label at bounding box center [8, 73] width 4 height 0
click at [254, 41] on button "Bulk Delete" at bounding box center [253, 39] width 35 height 9
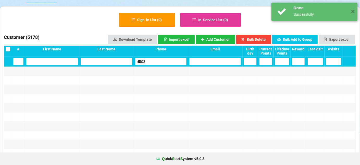
click at [165, 61] on input "4503" at bounding box center [163, 60] width 46 height 7
click at [165, 61] on input "4503" at bounding box center [161, 61] width 52 height 7
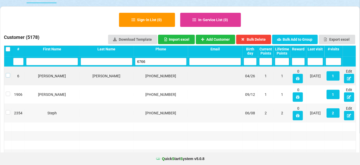
click at [8, 73] on label at bounding box center [8, 73] width 4 height 0
click at [256, 40] on button "Bulk Delete" at bounding box center [253, 39] width 35 height 9
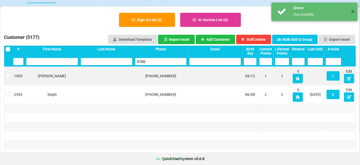
click at [173, 83] on input "6766" at bounding box center [177, 83] width 9 height 1
click at [166, 74] on input "6766" at bounding box center [174, 75] width 16 height 2
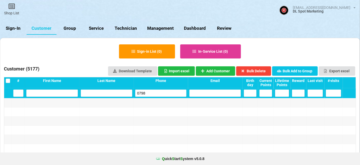
click at [148, 89] on input "0798" at bounding box center [161, 92] width 52 height 7
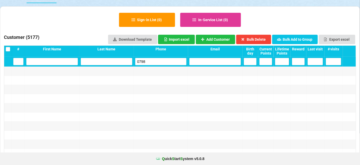
click at [161, 85] on input "0798" at bounding box center [171, 86] width 21 height 3
click at [156, 62] on input "0798" at bounding box center [161, 61] width 52 height 7
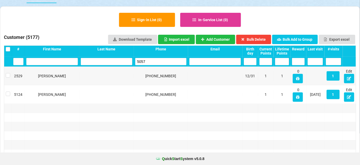
click at [150, 60] on input "5057" at bounding box center [161, 61] width 52 height 7
click at [8, 73] on label at bounding box center [8, 73] width 4 height 0
click at [332, 77] on button "2" at bounding box center [333, 75] width 13 height 9
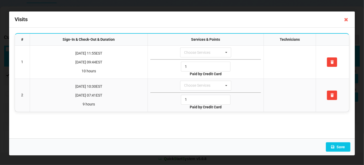
click at [346, 19] on icon at bounding box center [346, 19] width 8 height 8
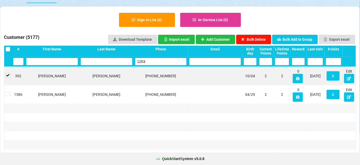
click at [241, 40] on button "Bulk Delete" at bounding box center [228, 43] width 23 height 6
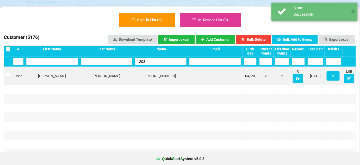
click at [155, 63] on input "1203" at bounding box center [161, 61] width 52 height 7
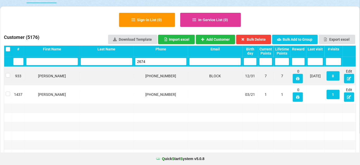
click at [157, 89] on input "2674" at bounding box center [161, 92] width 52 height 7
click at [180, 82] on input "2674" at bounding box center [180, 82] width 0 height 0
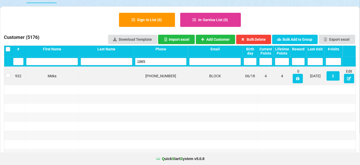
click at [153, 87] on input "1865" at bounding box center [168, 89] width 32 height 5
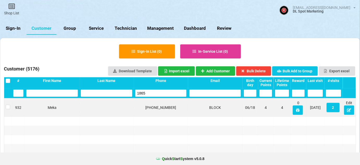
click at [153, 88] on input "1865" at bounding box center [164, 91] width 41 height 6
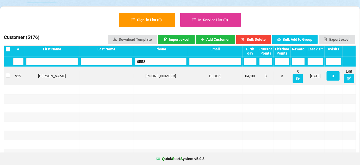
click at [180, 82] on input "9558" at bounding box center [180, 82] width 1 height 0
click at [153, 89] on input "9558" at bounding box center [161, 92] width 52 height 7
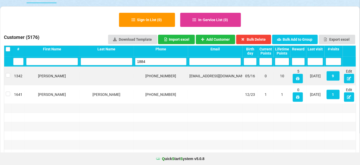
click at [168, 84] on input "1884" at bounding box center [175, 85] width 14 height 2
click at [166, 85] on input "1884" at bounding box center [174, 86] width 16 height 2
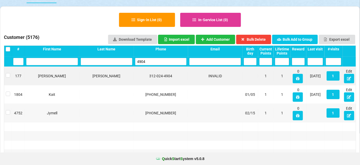
click at [149, 89] on input "4904" at bounding box center [161, 92] width 52 height 7
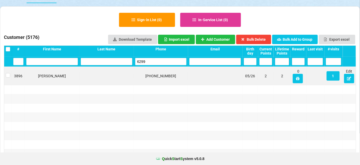
type input "6299"
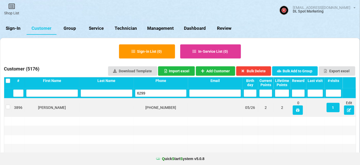
click at [17, 27] on link "Sign-In" at bounding box center [16, 29] width 26 height 12
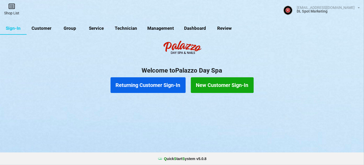
click at [147, 66] on link "Shop List" at bounding box center [149, 68] width 4 height 4
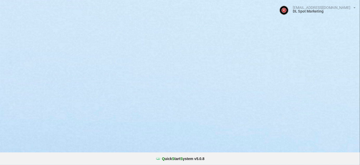
select select "25"
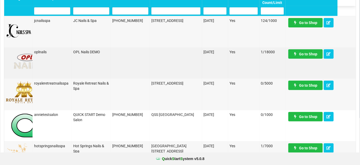
scroll to position [63, 0]
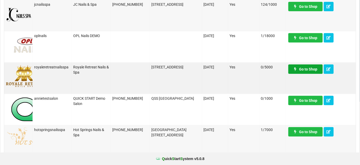
click at [311, 69] on link "Go to Shop" at bounding box center [306, 68] width 34 height 9
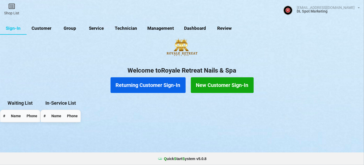
click at [43, 30] on link "Customer" at bounding box center [42, 28] width 30 height 13
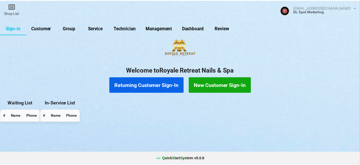
select select "25"
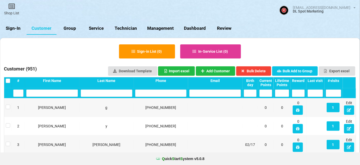
click at [161, 94] on input "text" at bounding box center [161, 92] width 52 height 7
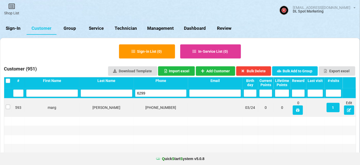
type input "6299"
click at [8, 105] on label at bounding box center [8, 105] width 4 height 0
click at [260, 70] on button "Bulk Delete" at bounding box center [253, 70] width 35 height 9
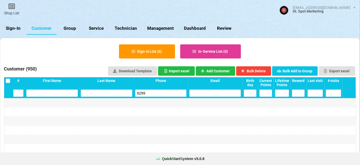
click at [17, 29] on link "Sign-In" at bounding box center [13, 28] width 27 height 13
